Goal: Navigation & Orientation: Find specific page/section

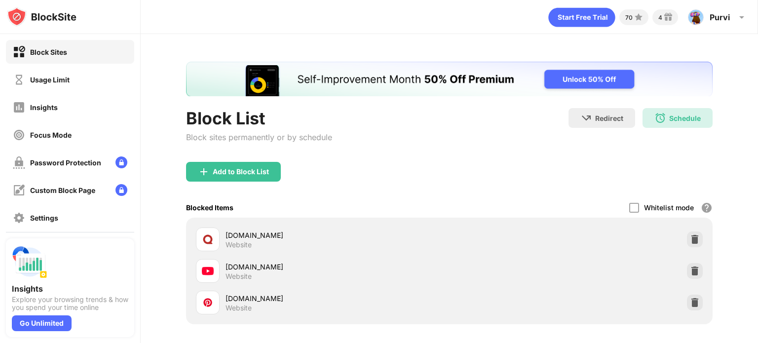
scroll to position [67, 0]
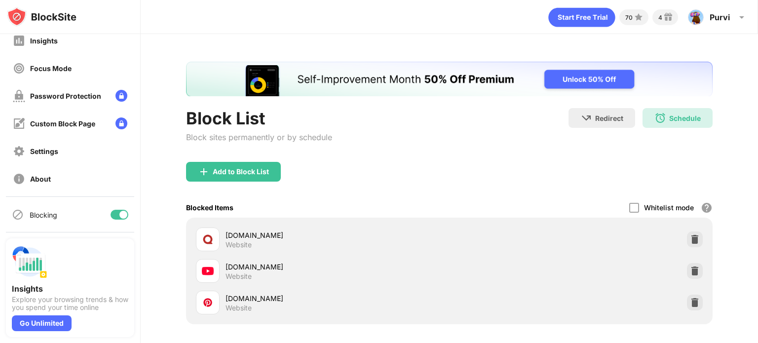
click at [119, 213] on div at bounding box center [123, 215] width 8 height 8
